Goal: Communication & Community: Answer question/provide support

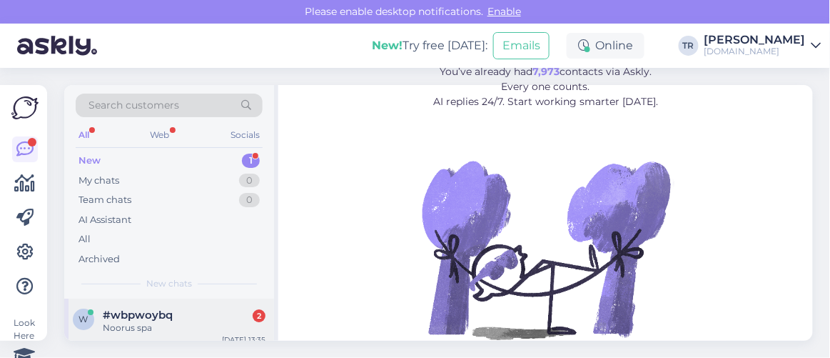
click at [183, 314] on div "#wbpwoybq 2" at bounding box center [184, 314] width 163 height 13
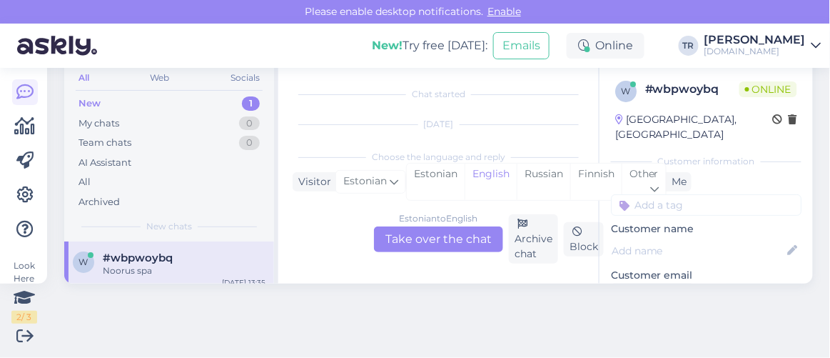
scroll to position [29, 0]
click at [423, 171] on div "Estonian" at bounding box center [436, 181] width 58 height 36
click at [446, 238] on div "Estonian to Estonian Take over the chat" at bounding box center [438, 239] width 129 height 26
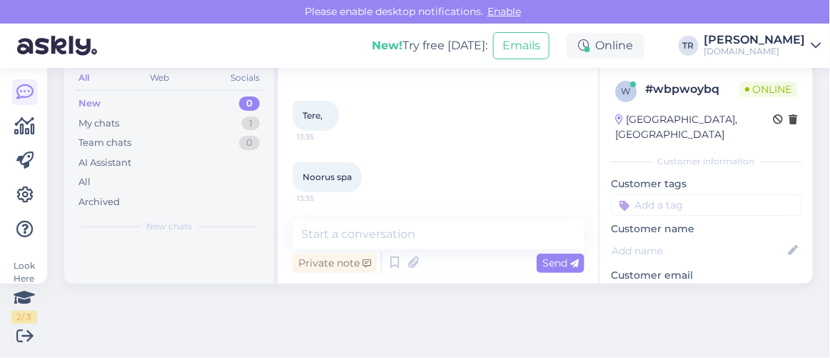
scroll to position [55, 0]
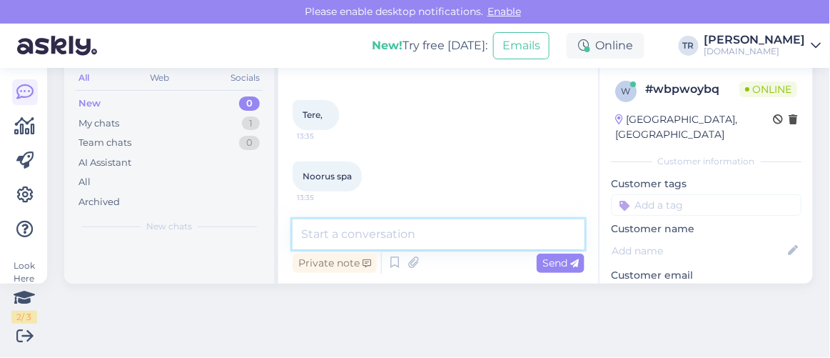
click at [425, 237] on textarea at bounding box center [439, 234] width 292 height 30
type textarea "Tere"
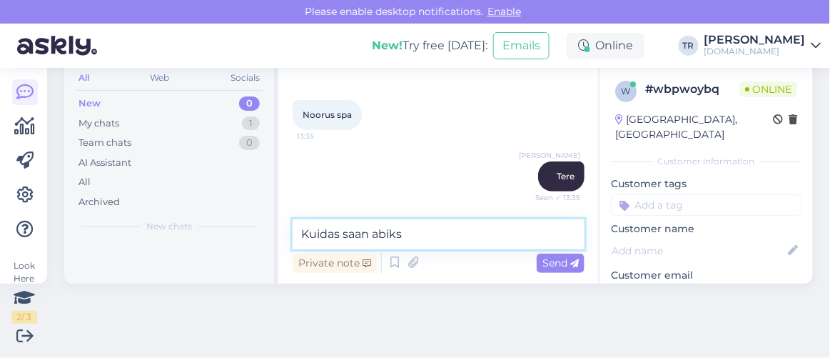
scroll to position [178, 0]
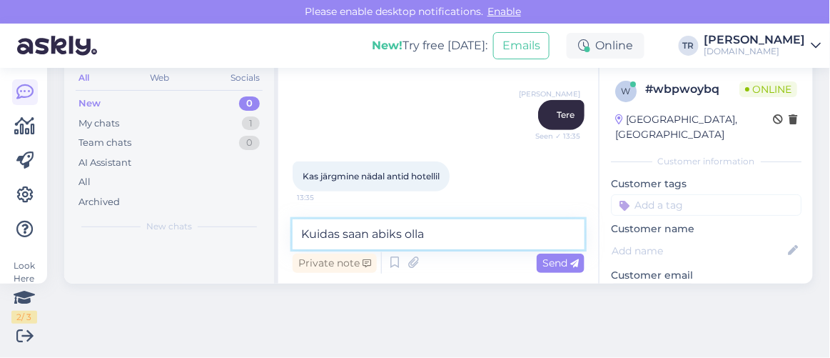
type textarea "Kuidas saan abiks olla?"
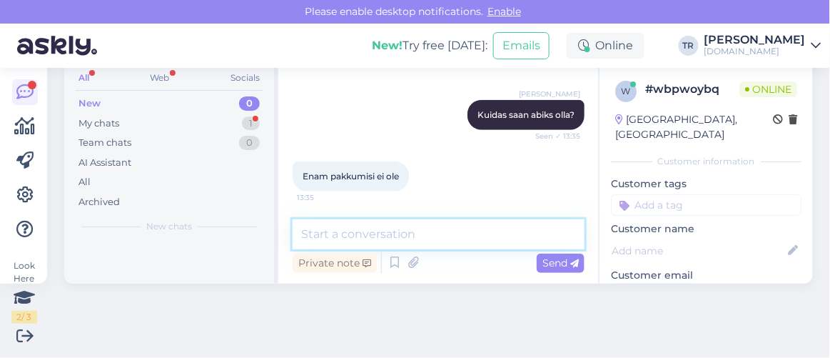
scroll to position [316, 0]
click at [412, 232] on textarea at bounding box center [439, 234] width 292 height 30
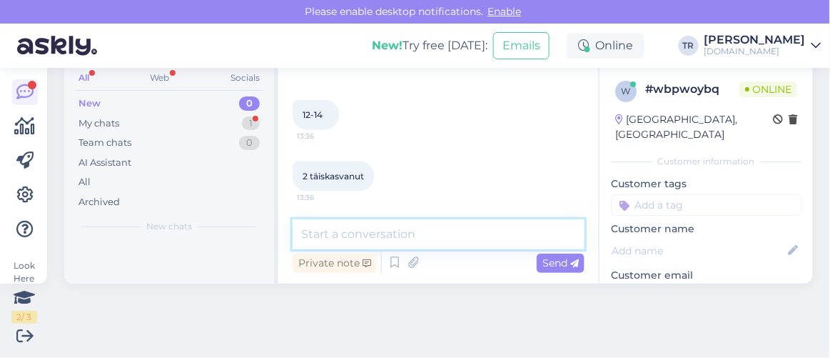
scroll to position [485, 0]
click at [361, 229] on textarea at bounding box center [439, 234] width 292 height 30
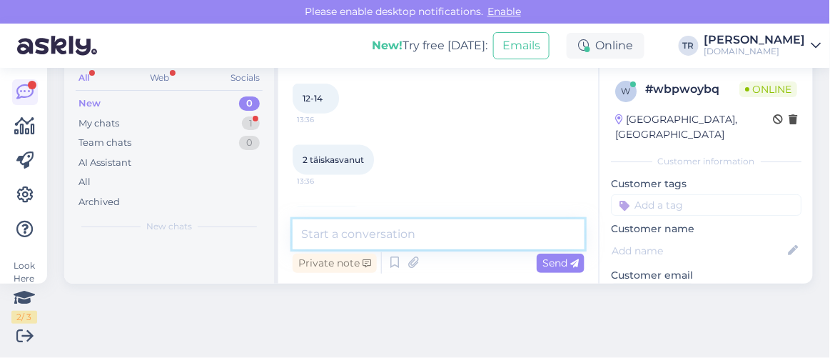
scroll to position [420, 0]
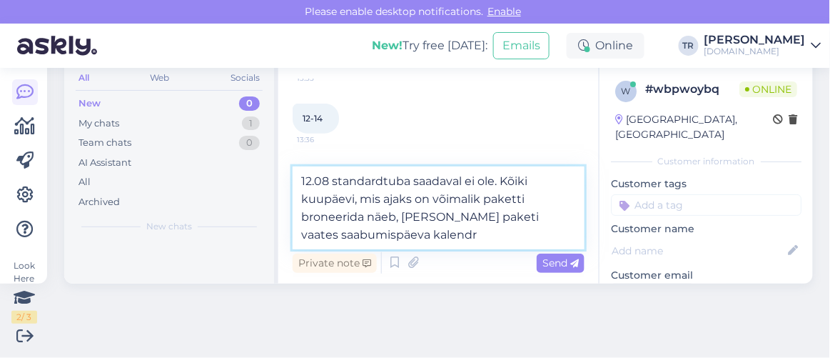
type textarea "12.08 standardtuba saadaval ei ole. Kõiki kuupäevi, mis ajaks on võimalik paket…"
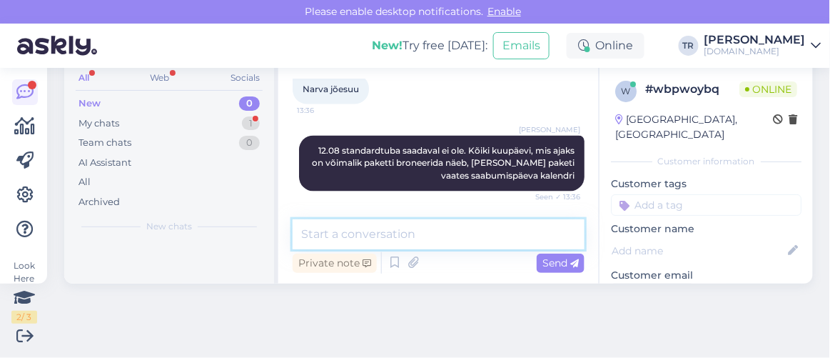
scroll to position [633, 0]
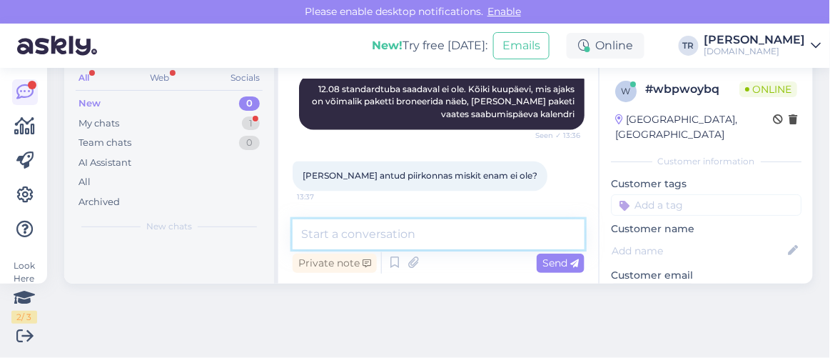
click at [433, 231] on textarea at bounding box center [439, 234] width 292 height 30
paste textarea "Narva-Jõesuu"
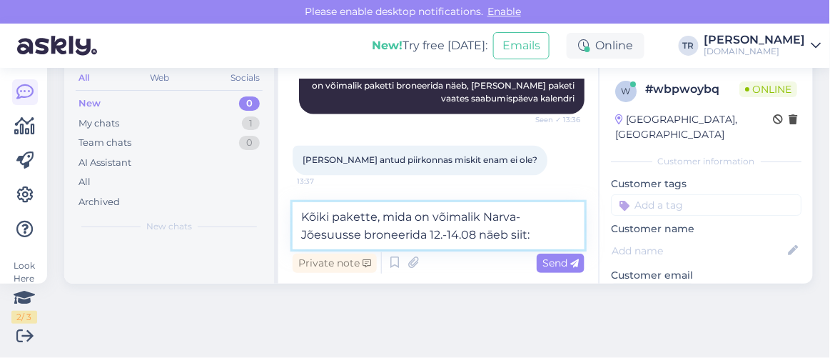
scroll to position [389, 0]
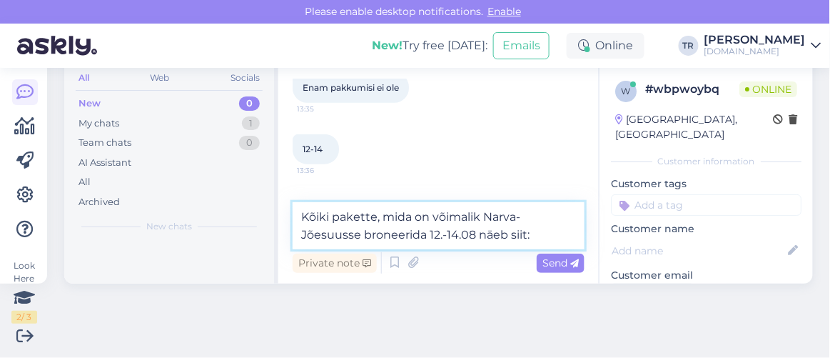
paste textarea "https://hookusbookus.com/et/hotellid-spaad/estonia/narva-joesuu;dateArrival=202…"
type textarea "Kõiki pakette, mida on võimalik Narva-Jõesuusse broneerida 12.-14.08 näeb siit:…"
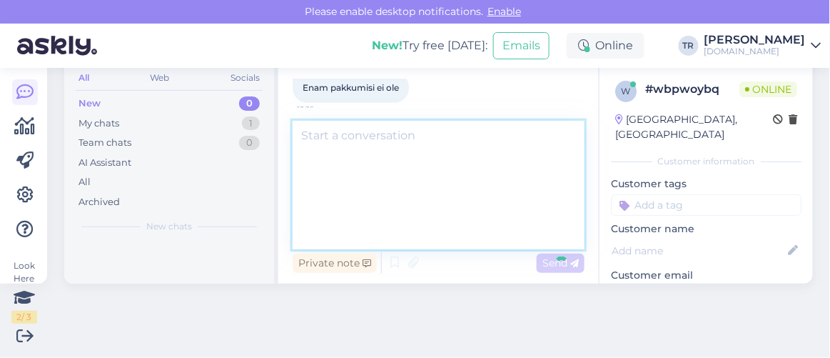
scroll to position [0, 0]
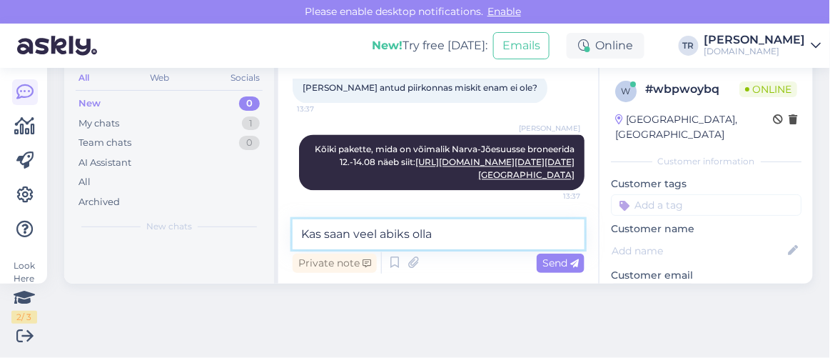
type textarea "Kas saan veel abiks olla?"
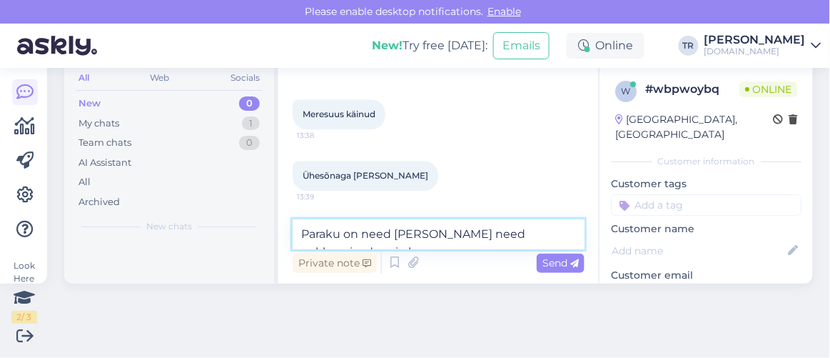
scroll to position [1125, 0]
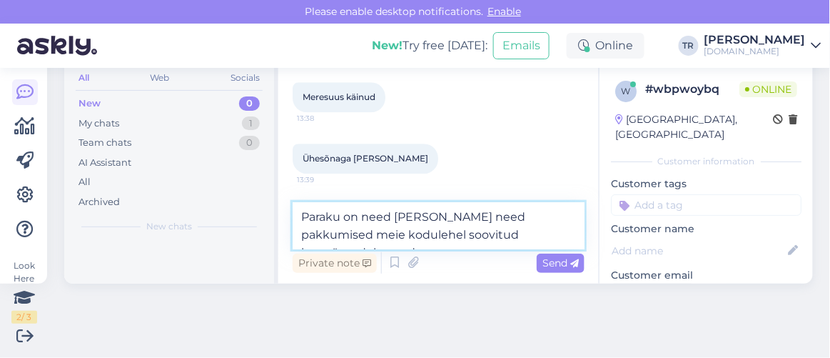
type textarea "Paraku on need vaid need pakkumised meie kodulehel soovitud kuupäevadeks saadav…"
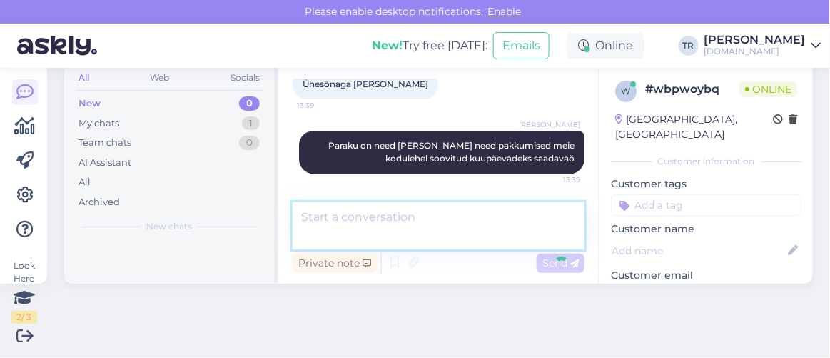
scroll to position [1184, 0]
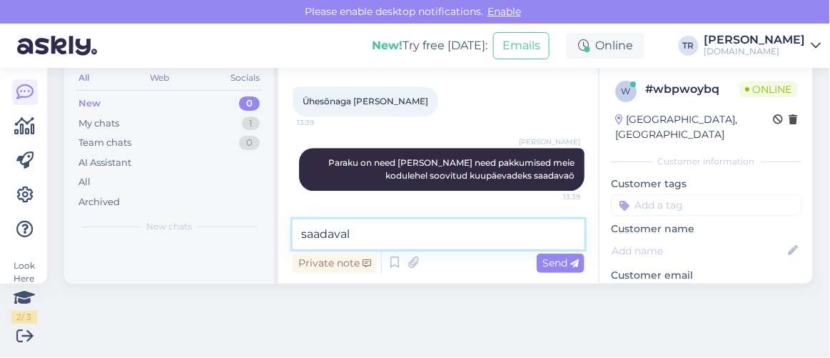
type textarea "saadaval*"
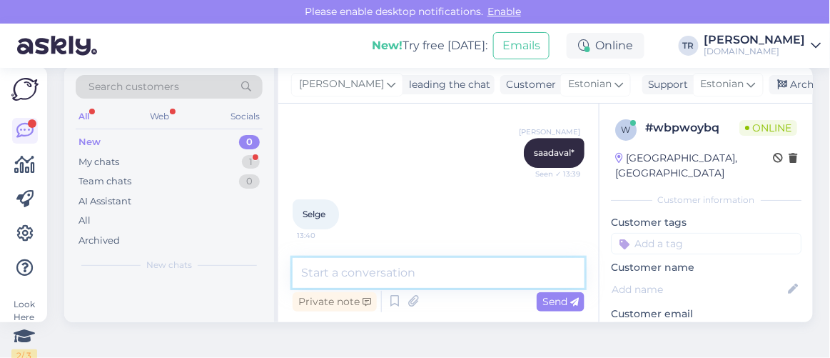
scroll to position [0, 0]
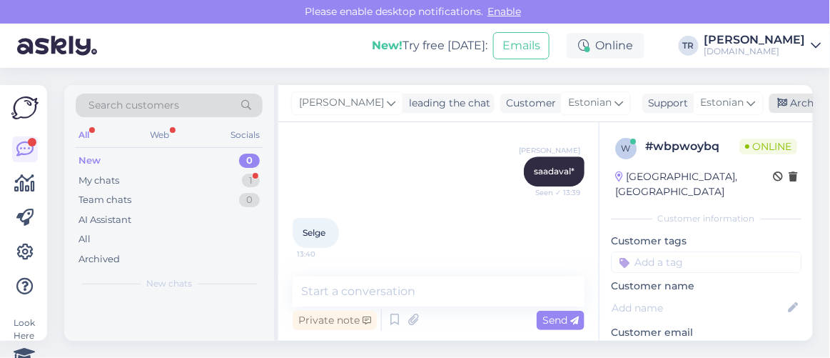
click at [784, 112] on div "Archive chat" at bounding box center [814, 102] width 90 height 19
